Goal: Task Accomplishment & Management: Use online tool/utility

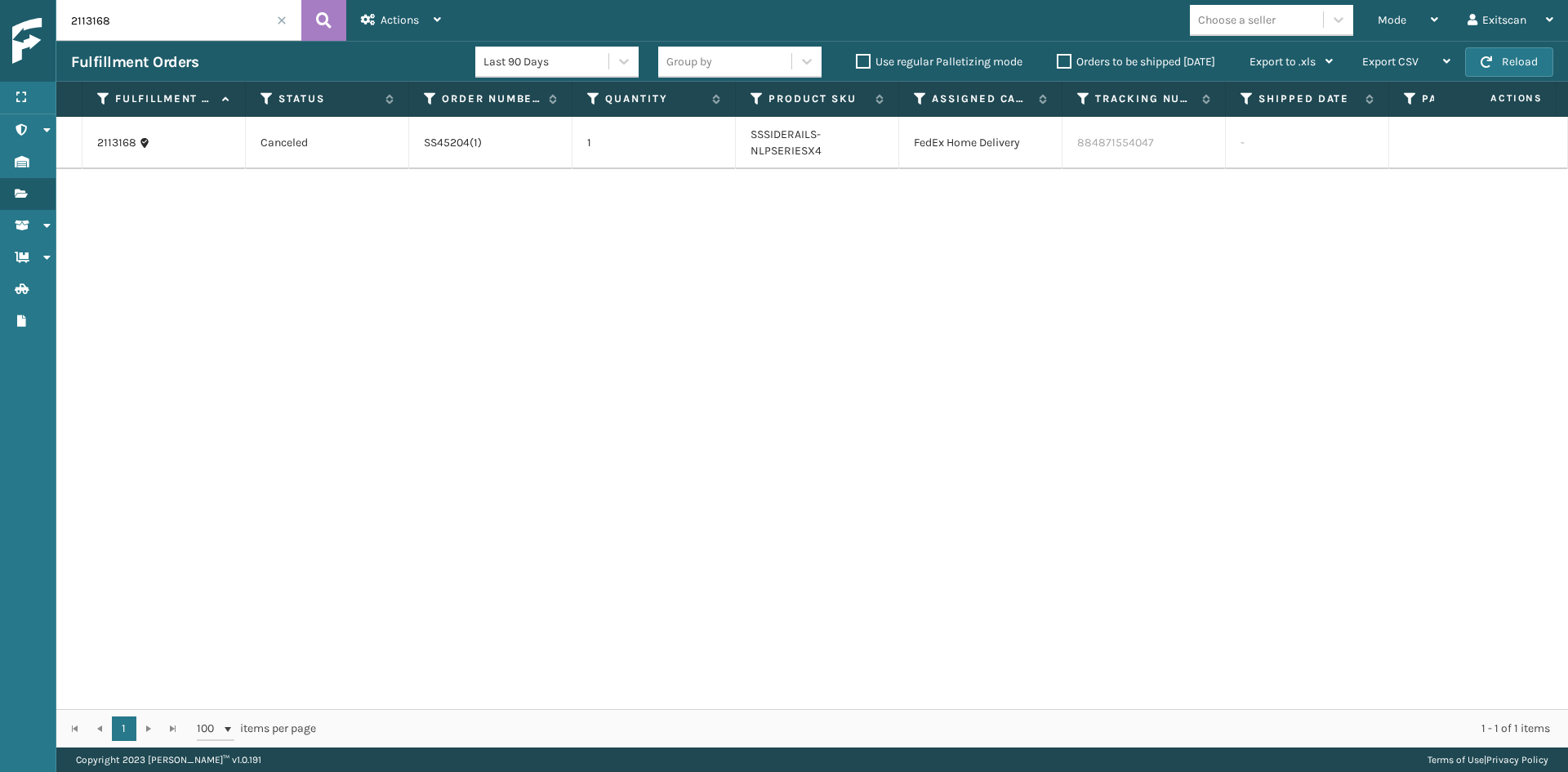
click at [1399, 26] on span "Mode" at bounding box center [1392, 20] width 29 height 14
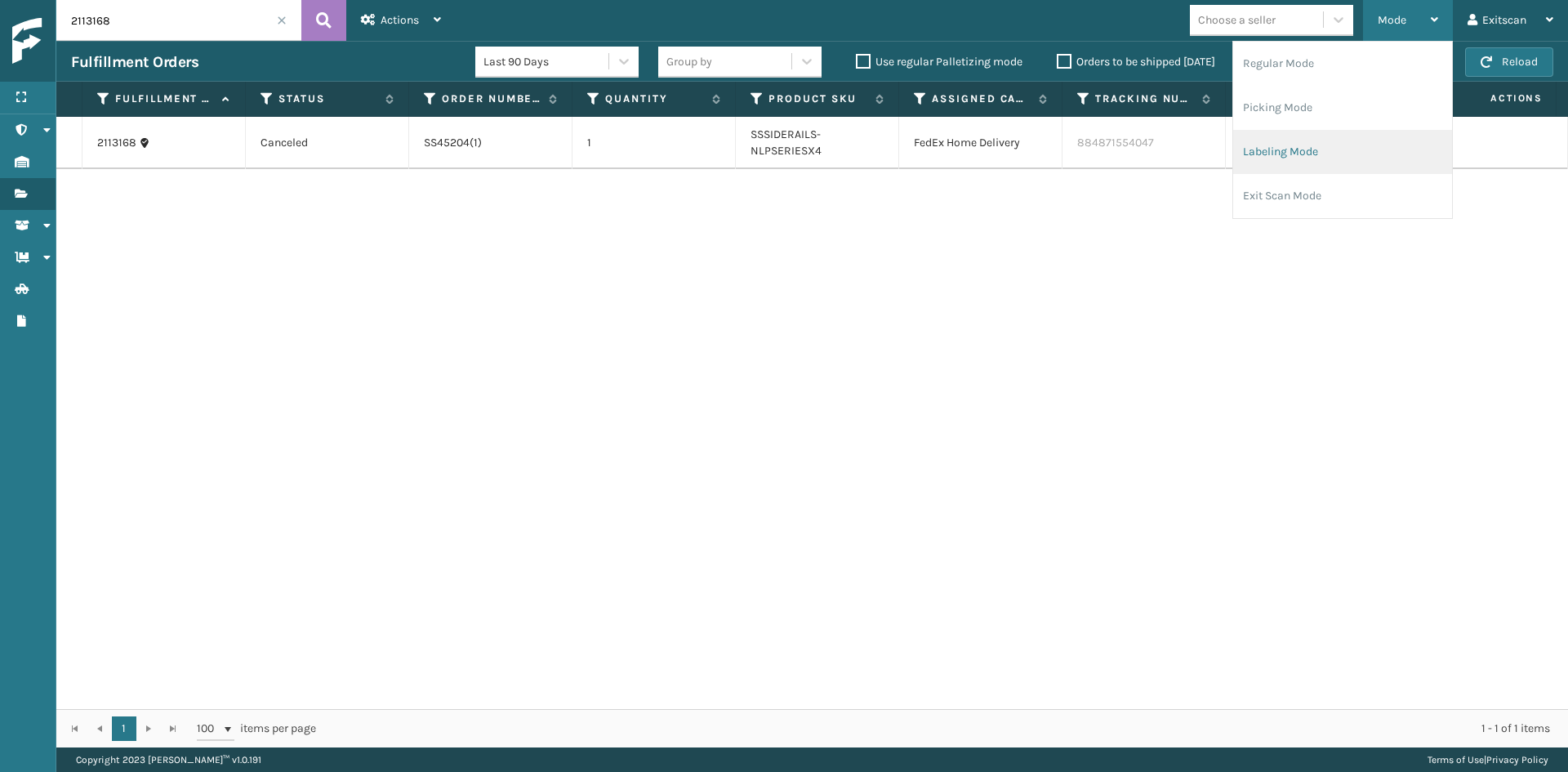
click at [1361, 144] on li "Labeling Mode" at bounding box center [1343, 151] width 218 height 44
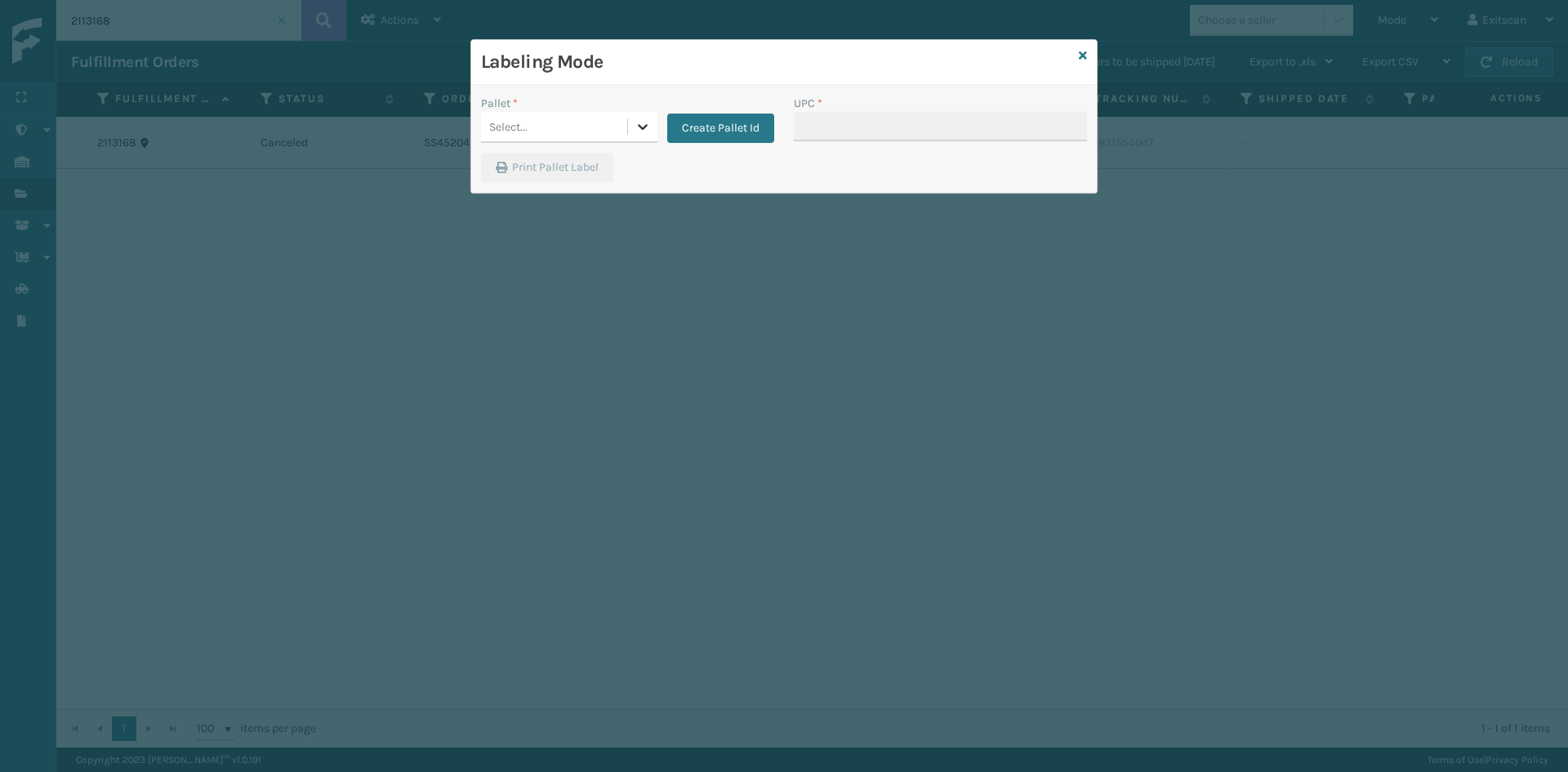
click at [644, 115] on div at bounding box center [643, 127] width 30 height 30
click at [611, 171] on div "FDXG-OWD3KLG2P0" at bounding box center [569, 167] width 176 height 31
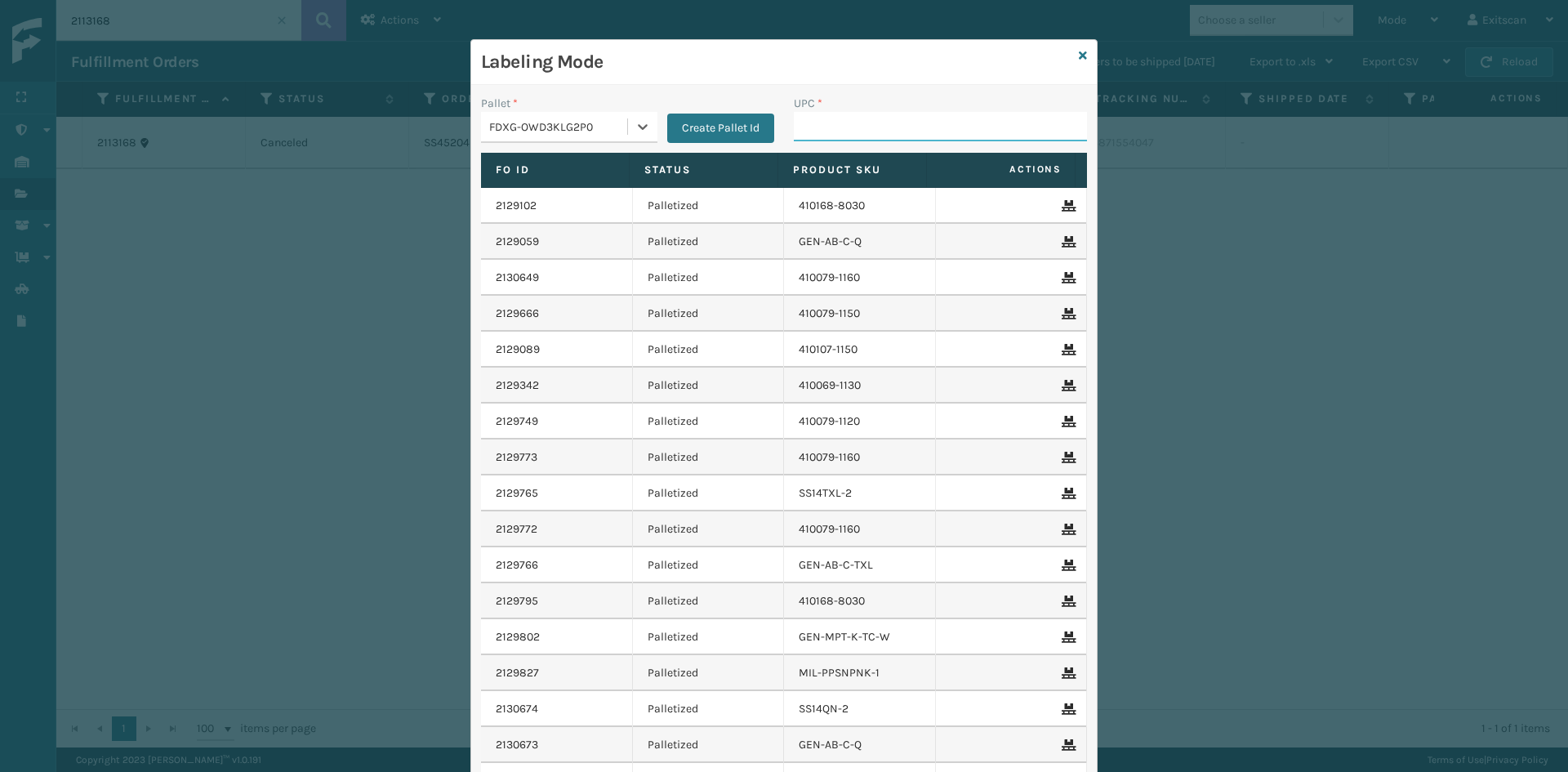
click at [897, 131] on input "UPC *" at bounding box center [940, 127] width 294 height 30
type input "sv2rmt"
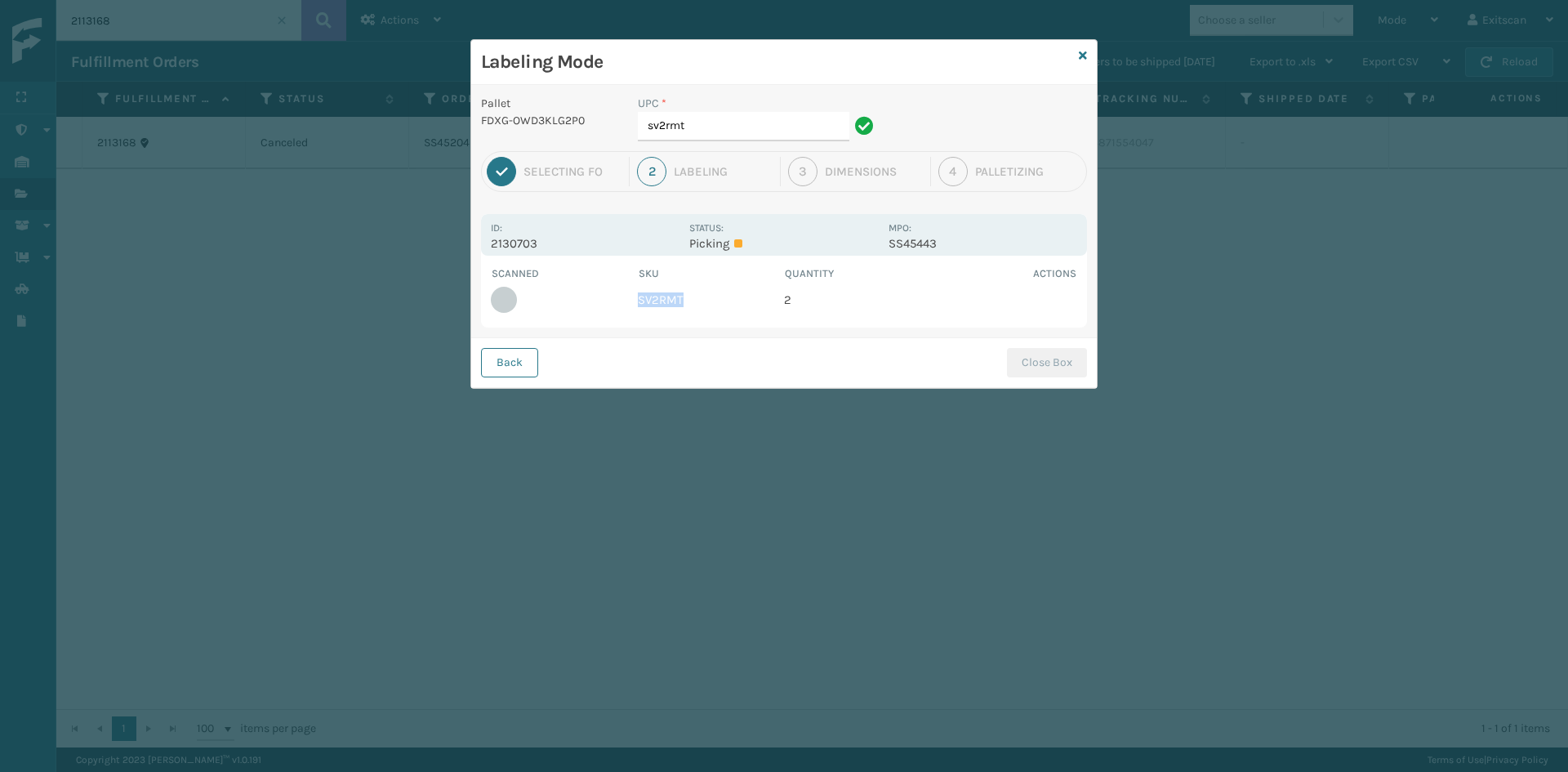
drag, startPoint x: 699, startPoint y: 296, endPoint x: 637, endPoint y: 315, distance: 64.8
click at [639, 315] on td "SV2RMT" at bounding box center [711, 300] width 147 height 36
copy td "SV2RMT"
click at [706, 137] on input "sv2rmt" at bounding box center [743, 127] width 212 height 30
type input "s"
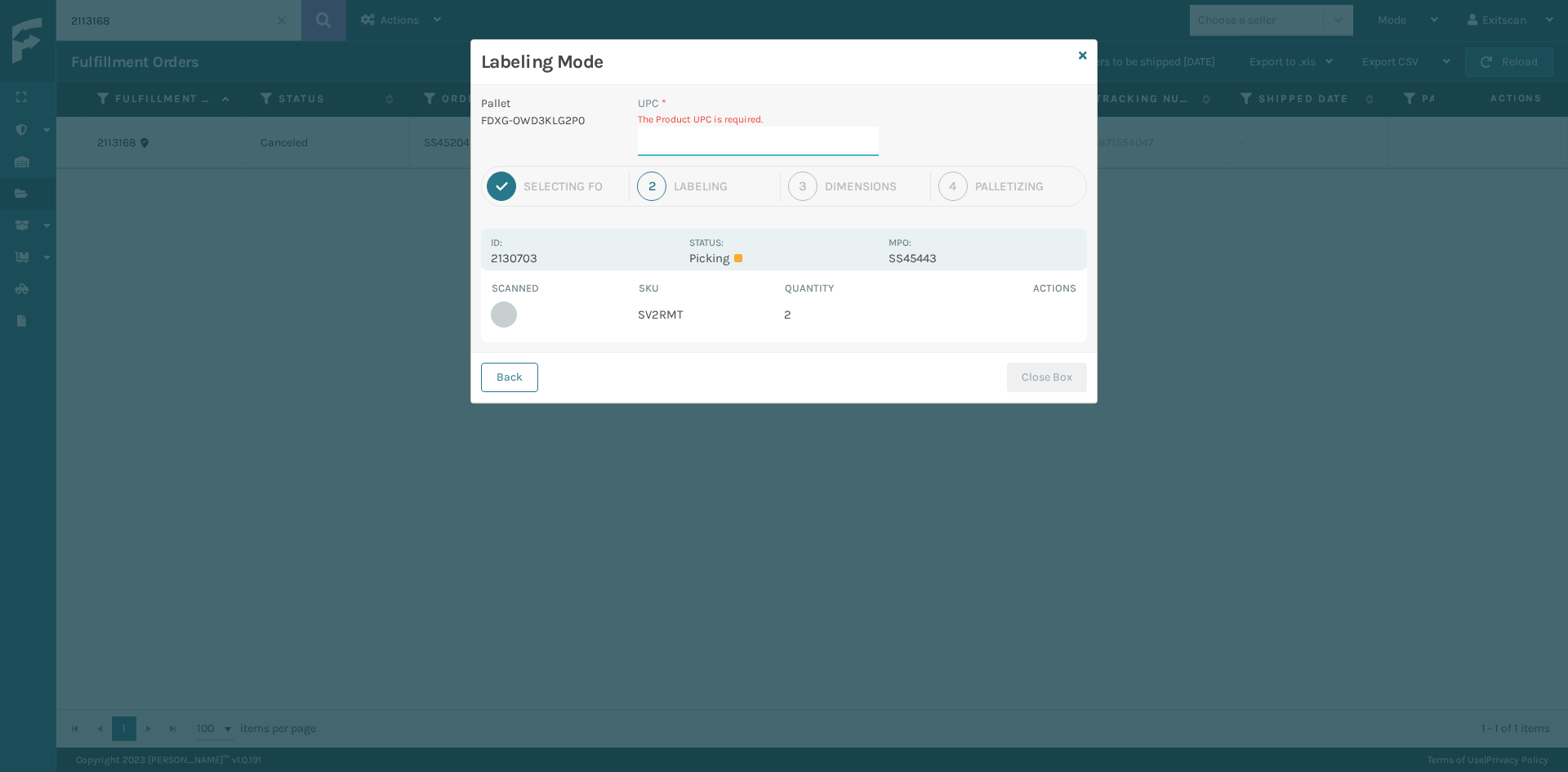
paste input "SV2RMT"
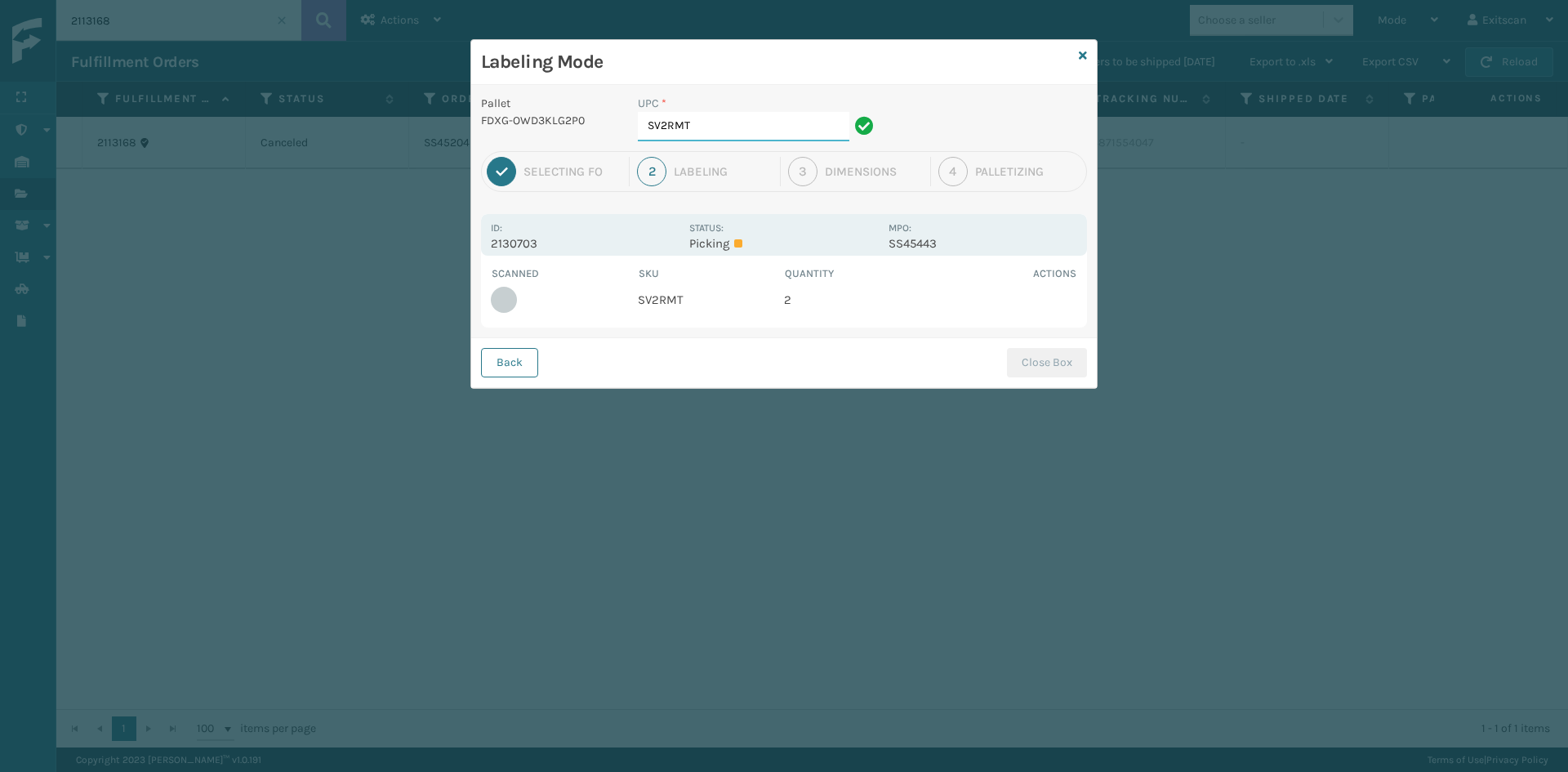
type input "SV2RMT"
click at [1062, 373] on button "Close Box" at bounding box center [1047, 363] width 80 height 30
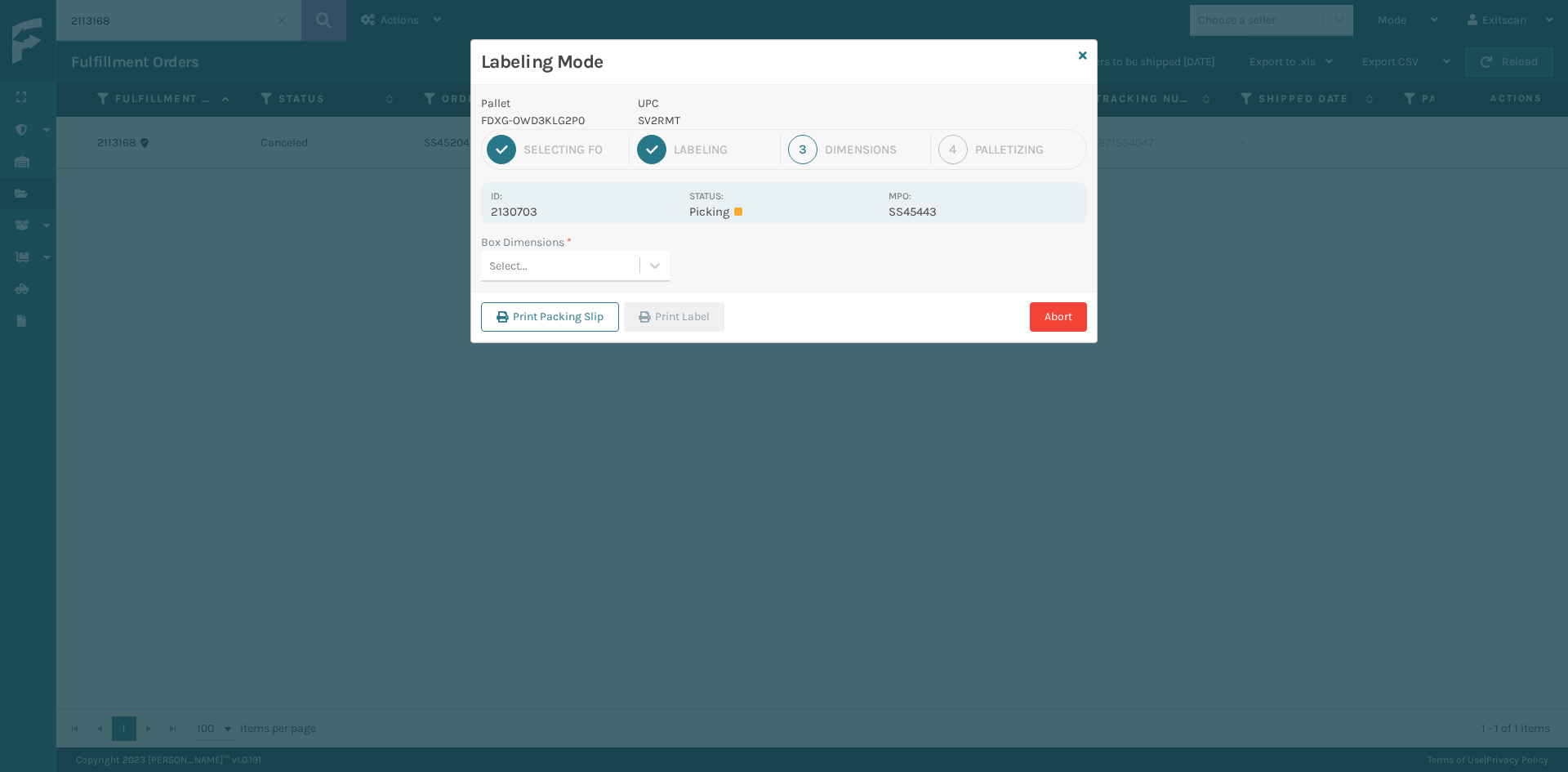
click at [574, 263] on div "Select..." at bounding box center [561, 265] width 158 height 27
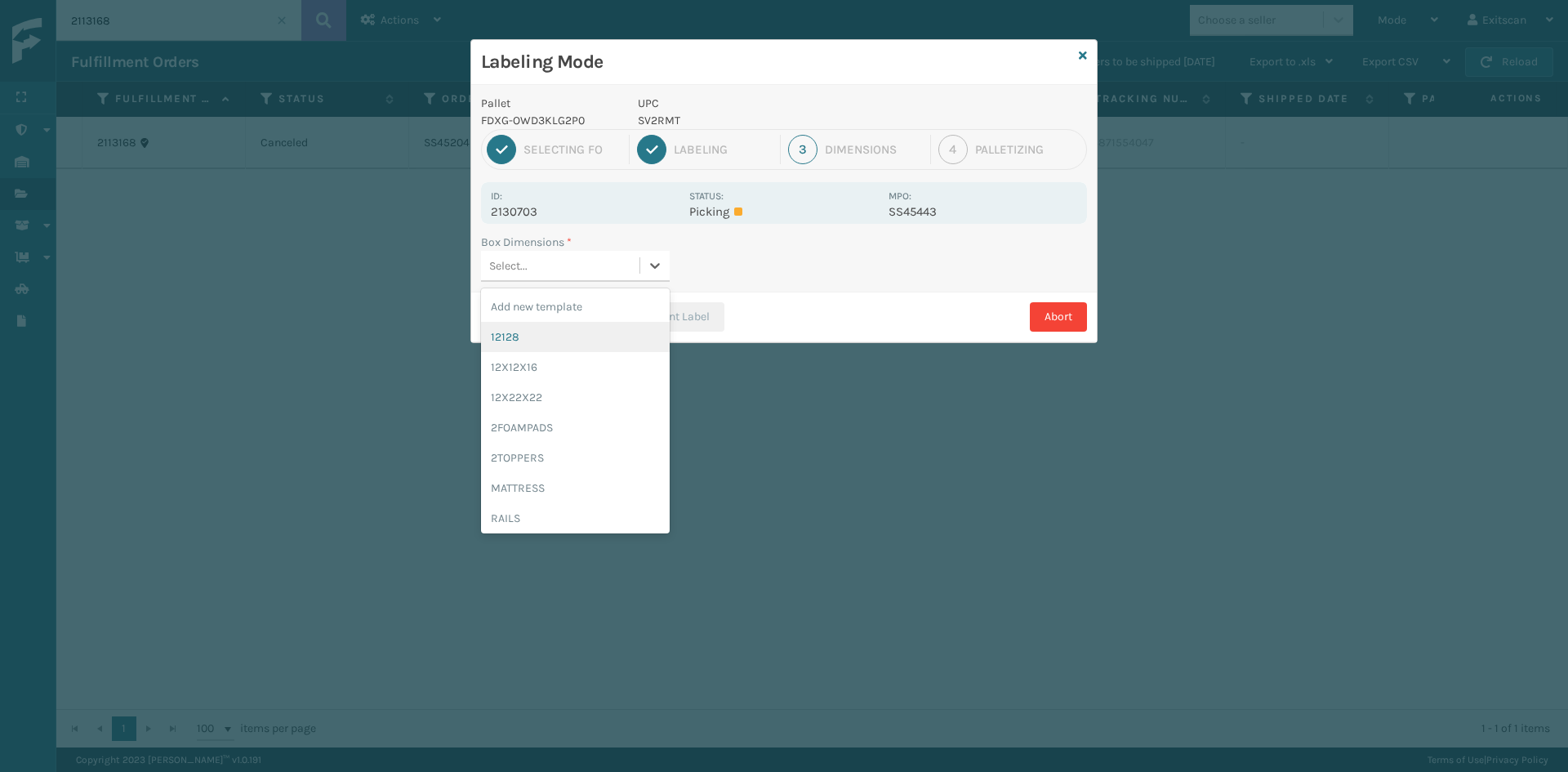
drag, startPoint x: 543, startPoint y: 331, endPoint x: 572, endPoint y: 323, distance: 30.1
click at [544, 331] on div "12128" at bounding box center [575, 337] width 189 height 31
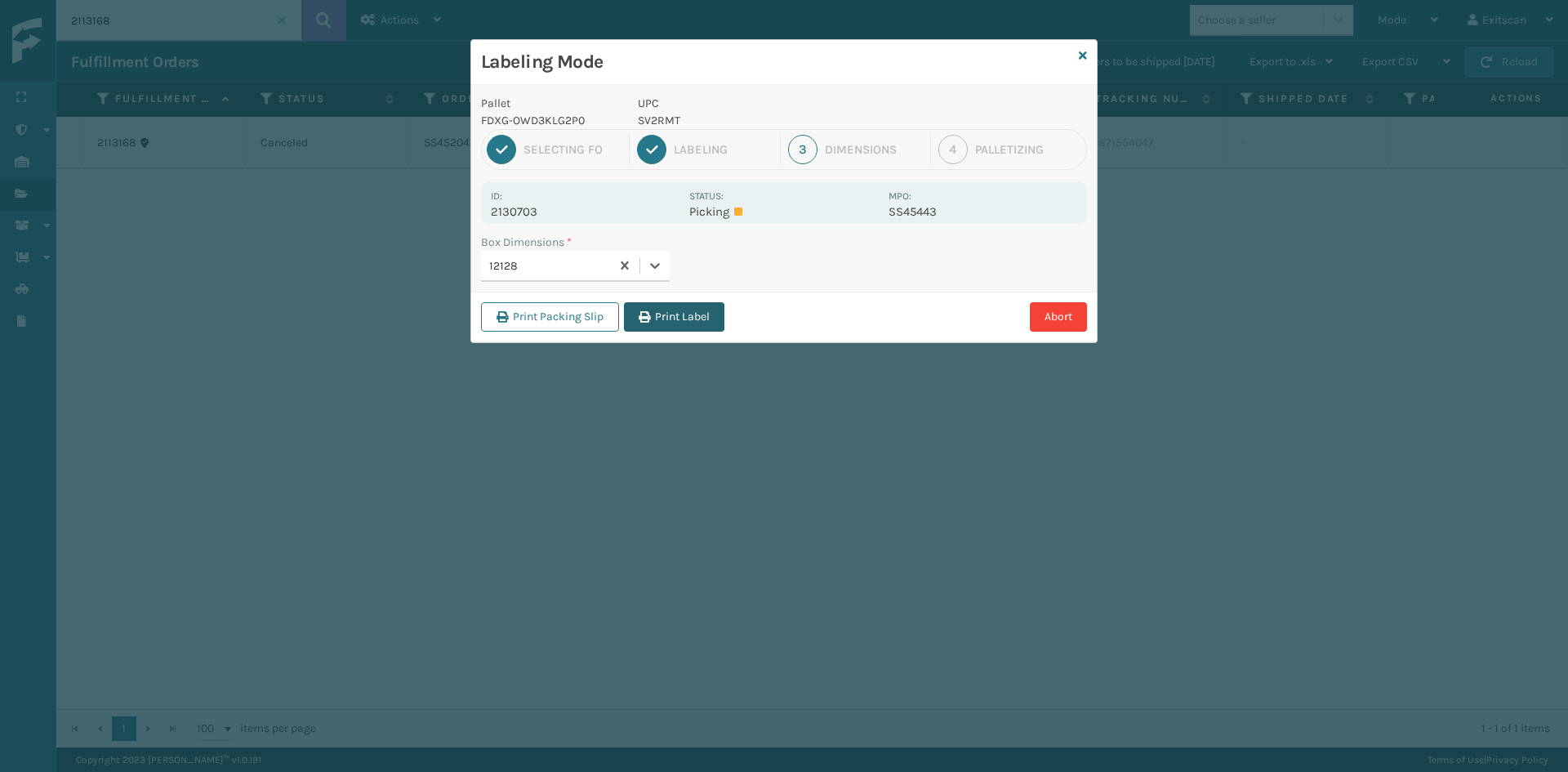
click at [651, 304] on button "Print Label" at bounding box center [674, 317] width 101 height 30
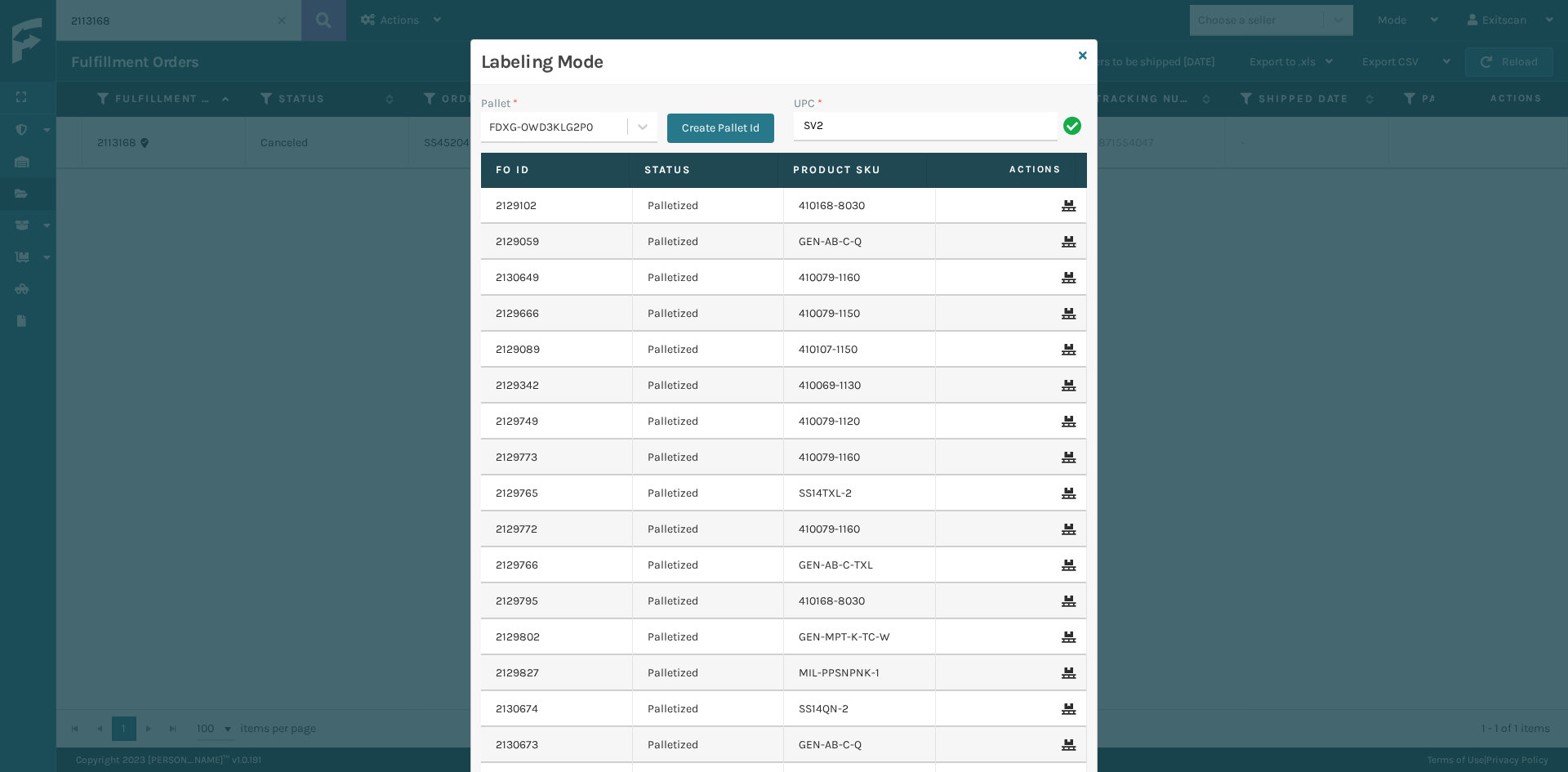
type input "SV2RMT"
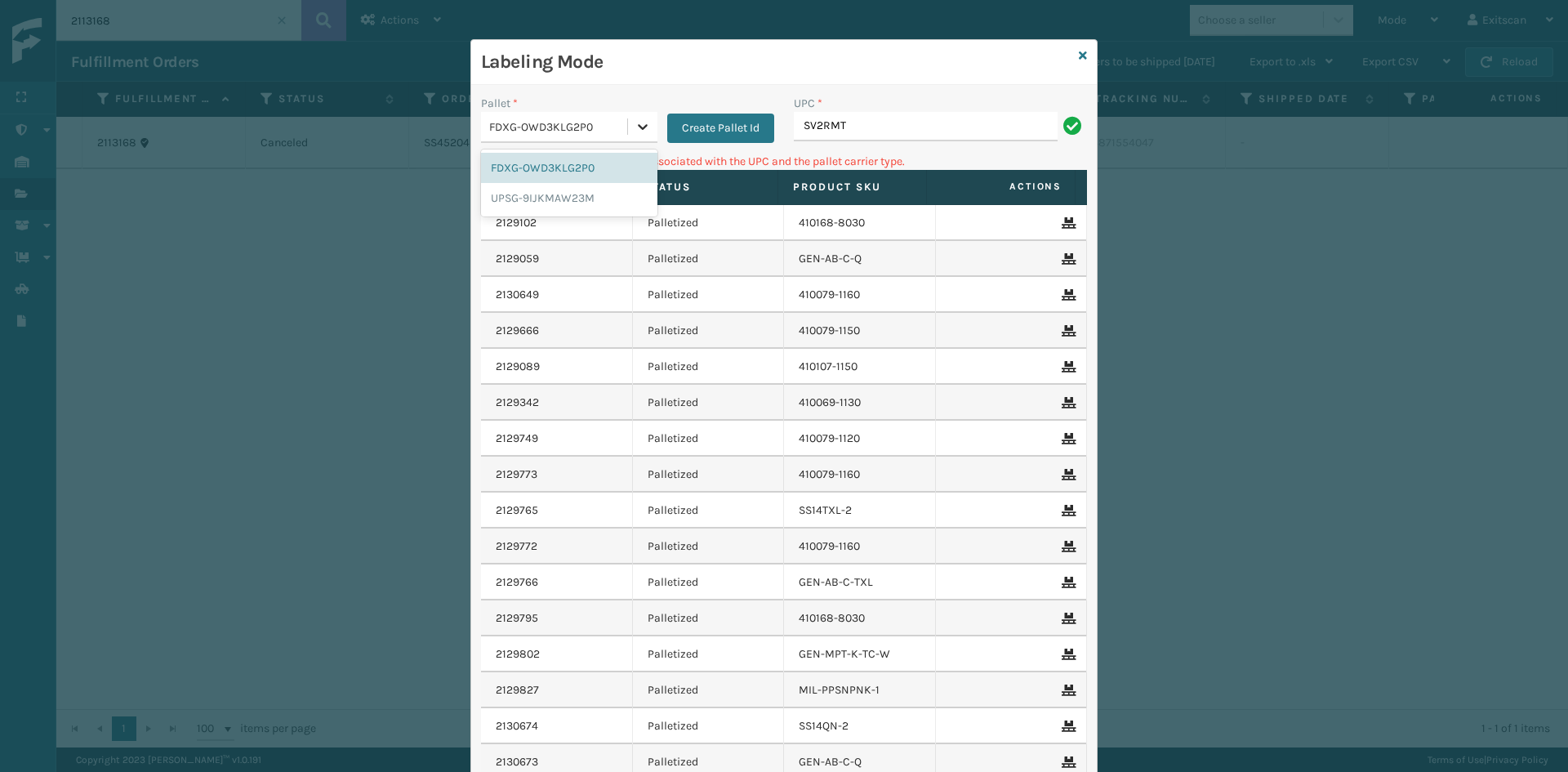
click at [646, 124] on div at bounding box center [643, 127] width 30 height 30
click at [855, 118] on input "SV2RMT" at bounding box center [925, 127] width 264 height 30
type input "S"
type input "GEN-HBBRKT-EK-C-H-B-A"
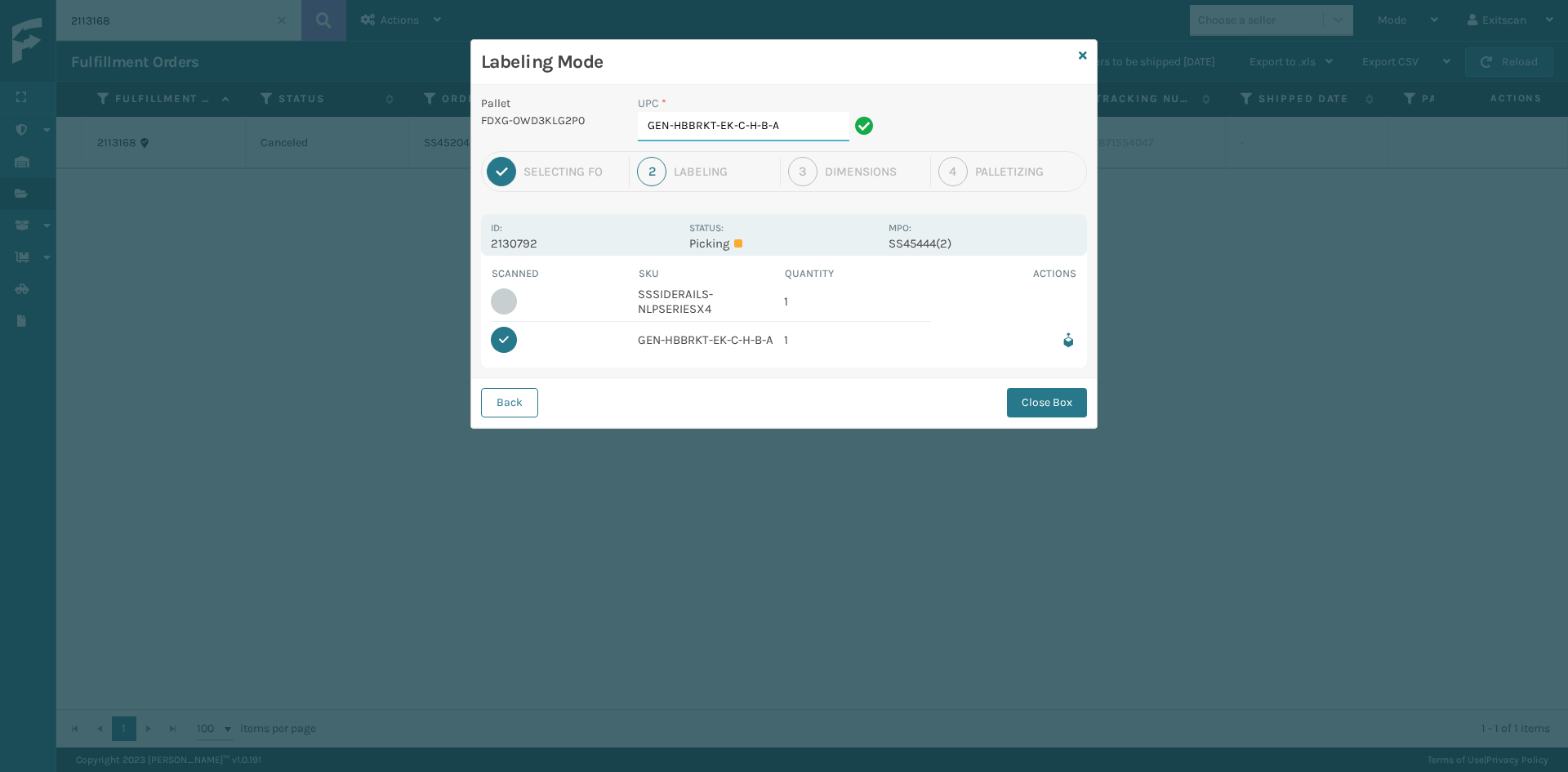
click at [794, 126] on input "GEN-HBBRKT-EK-C-H-B-A" at bounding box center [743, 127] width 212 height 30
type input "G"
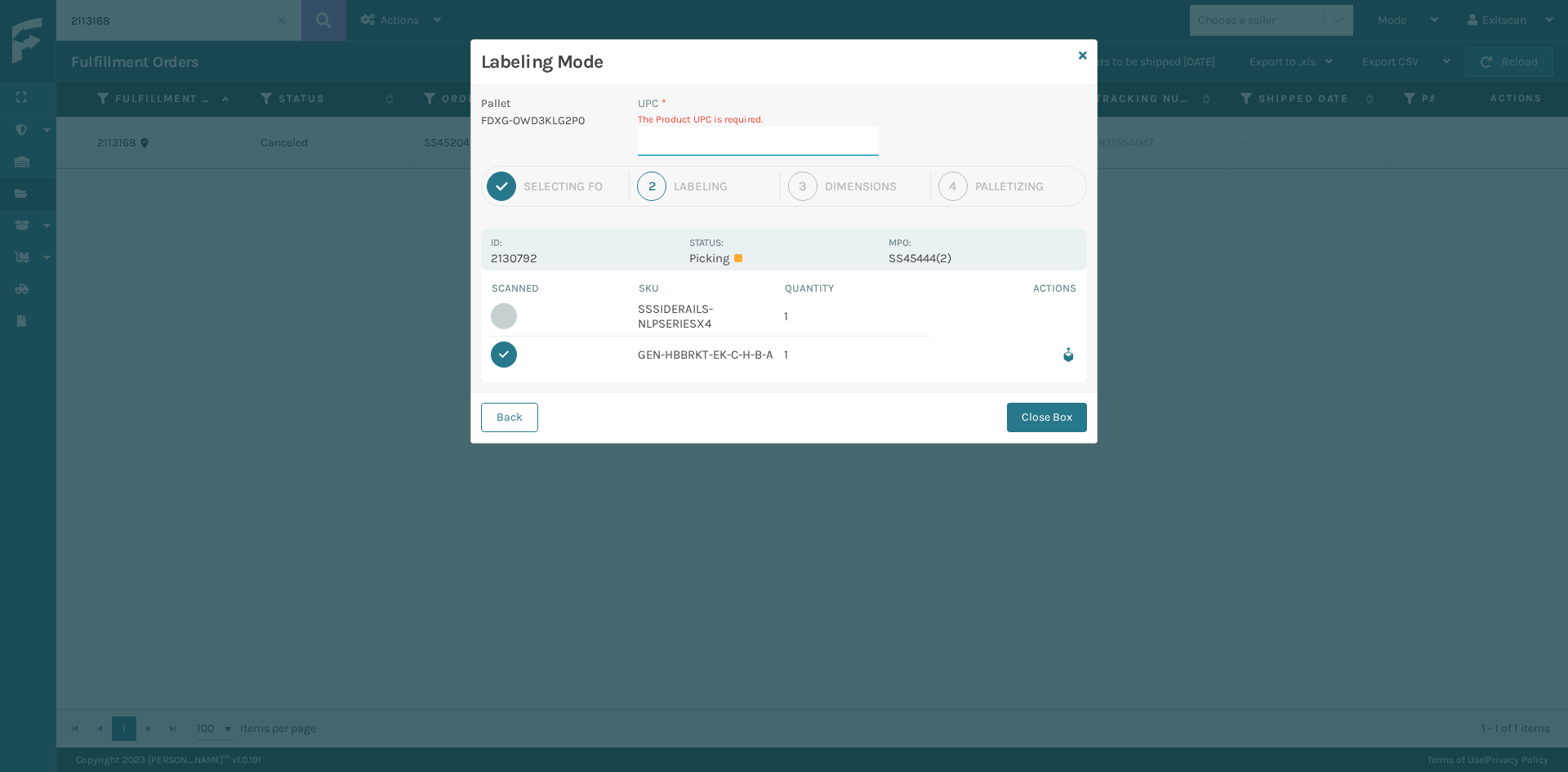
type input "SSSIDERAILS-NLPSERIESX4"
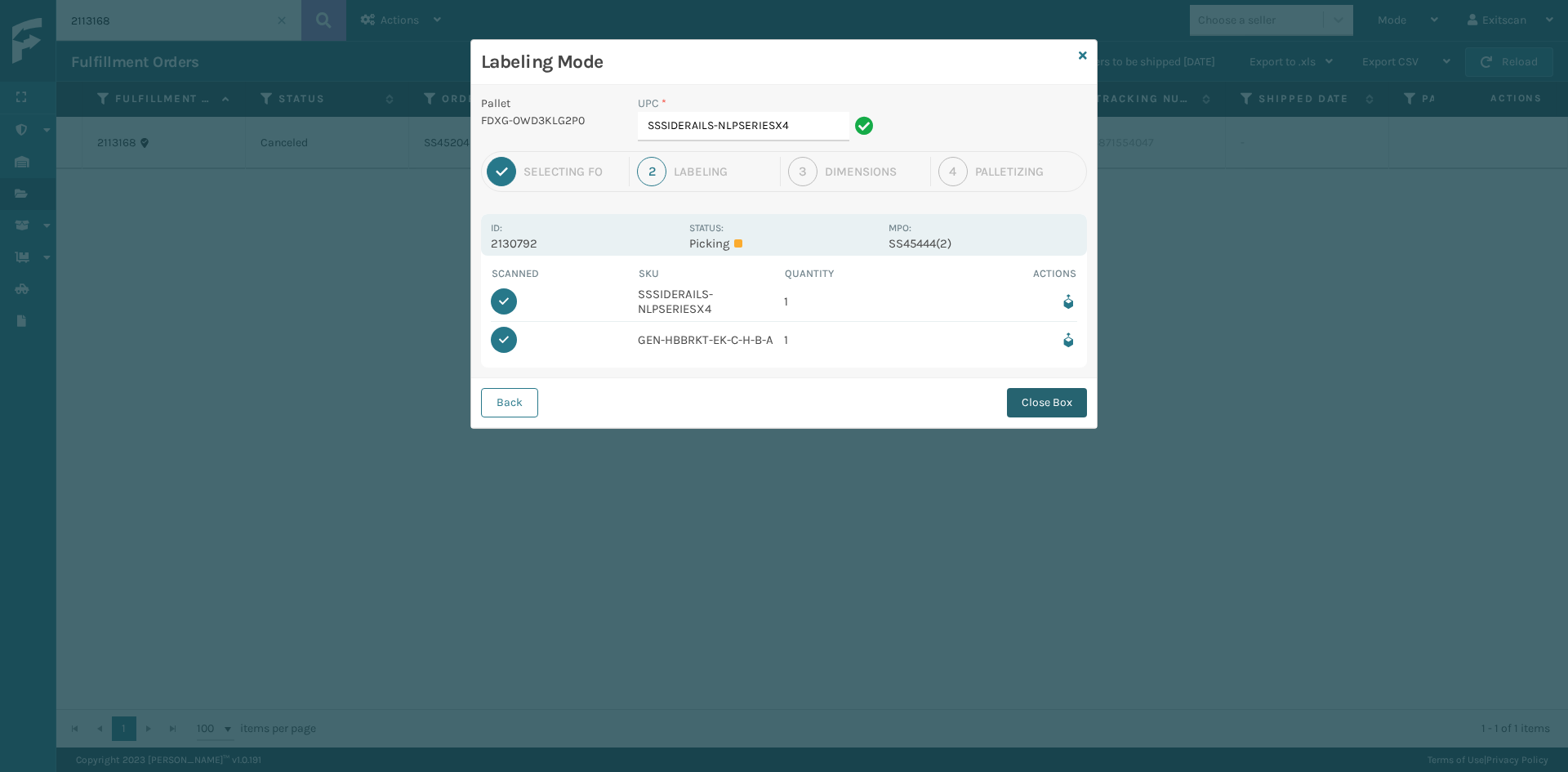
click at [1073, 401] on button "Close Box" at bounding box center [1047, 402] width 80 height 30
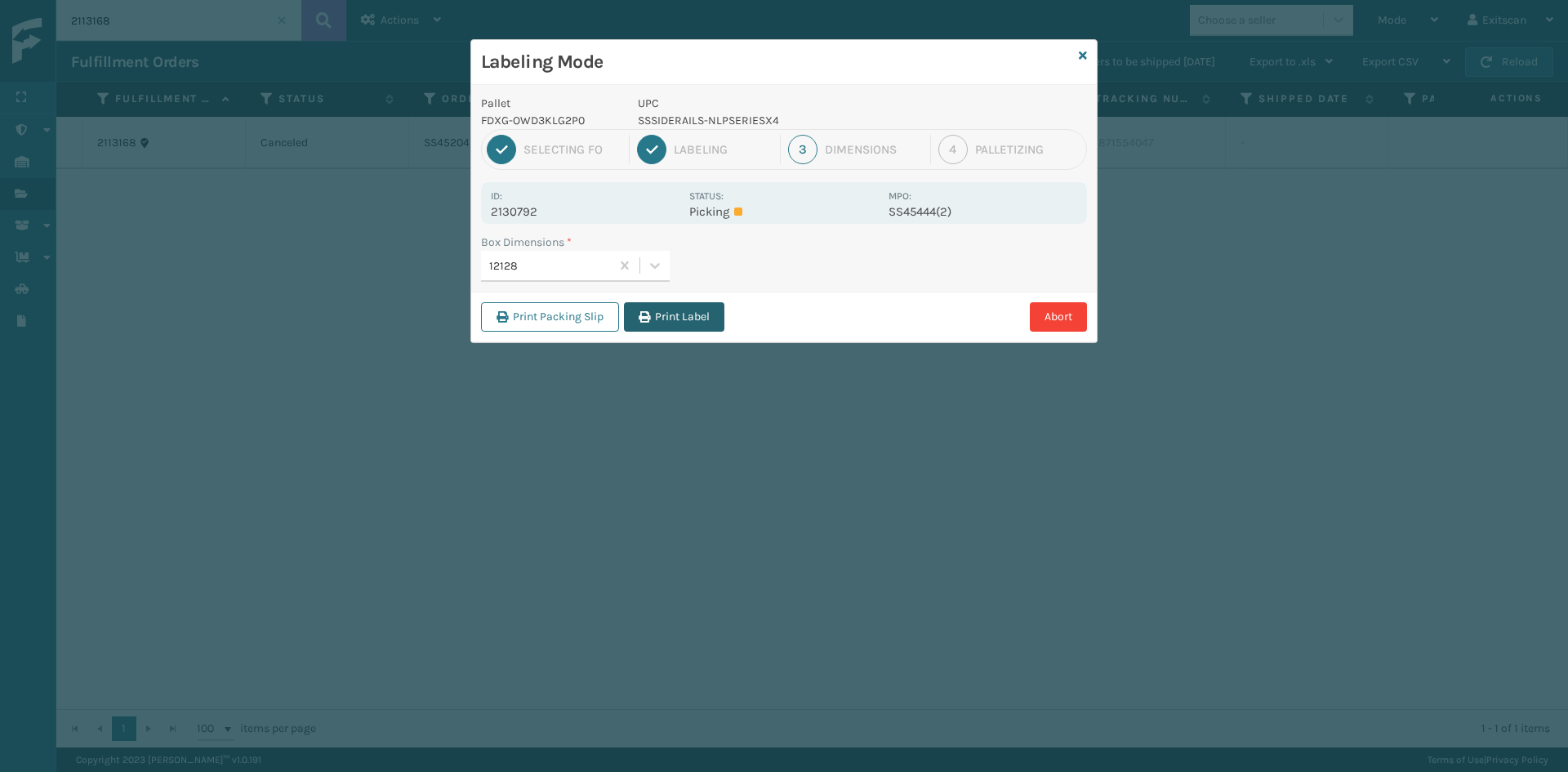
click at [674, 316] on button "Print Label" at bounding box center [674, 317] width 101 height 30
